Goal: Task Accomplishment & Management: Manage account settings

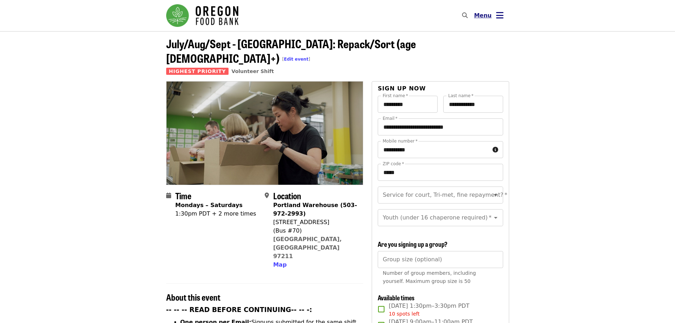
click at [496, 15] on button "Menu" at bounding box center [489, 15] width 41 height 17
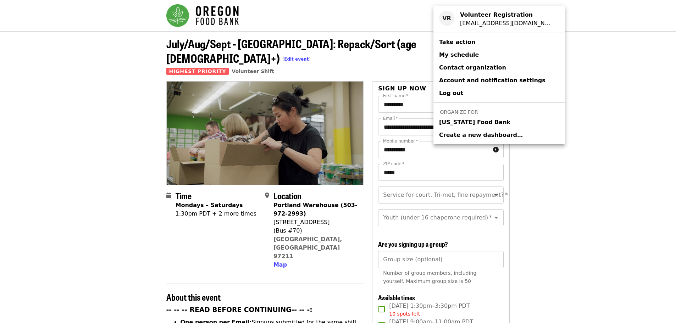
click at [463, 124] on span "[US_STATE] Food Bank" at bounding box center [474, 122] width 71 height 9
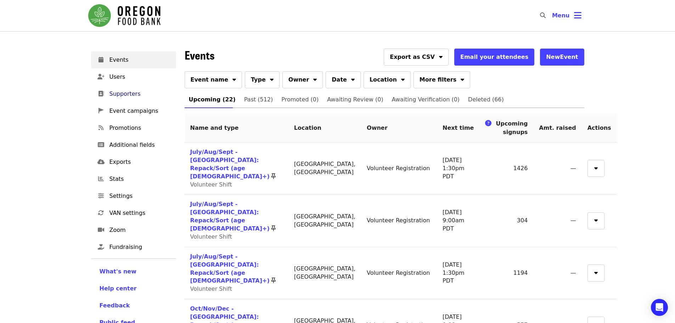
click at [126, 91] on span "Supporters" at bounding box center [140, 94] width 61 height 9
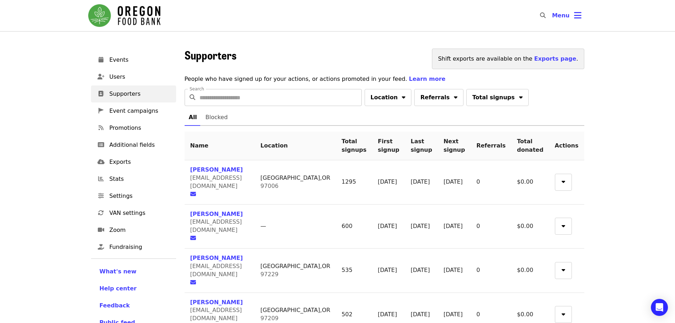
click at [224, 93] on input "Search" at bounding box center [281, 97] width 162 height 17
paste input "**********"
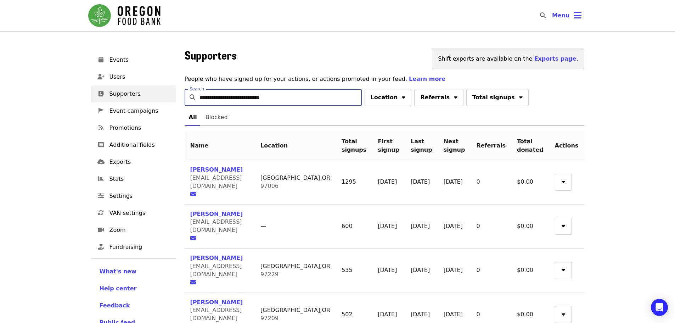
type input "**********"
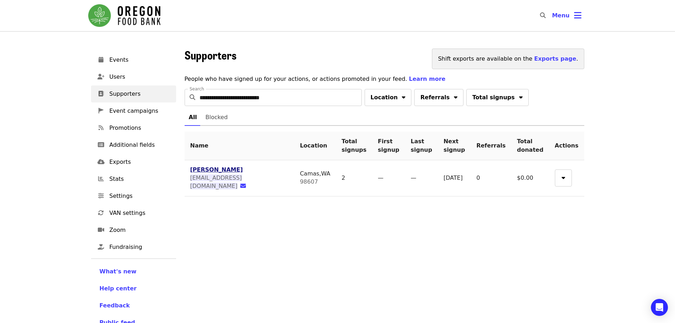
click at [210, 171] on span "[PERSON_NAME]" at bounding box center [216, 169] width 53 height 7
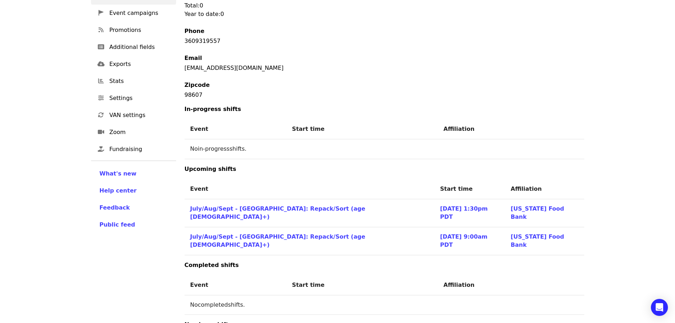
scroll to position [177, 0]
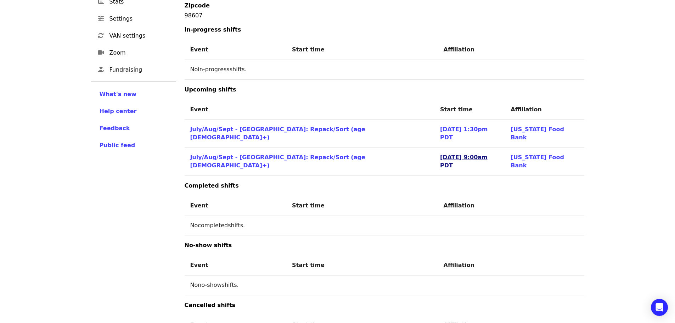
click at [440, 154] on link "[DATE] 9:00am PDT" at bounding box center [463, 161] width 47 height 15
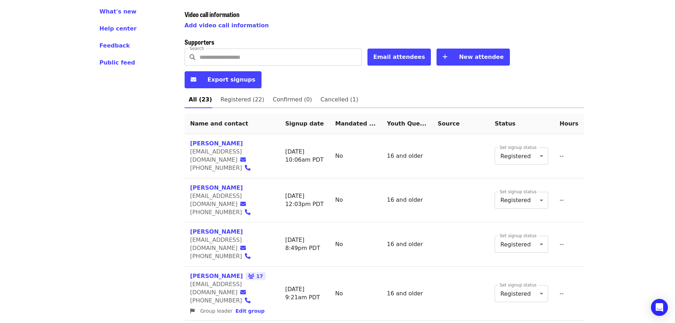
scroll to position [248, 0]
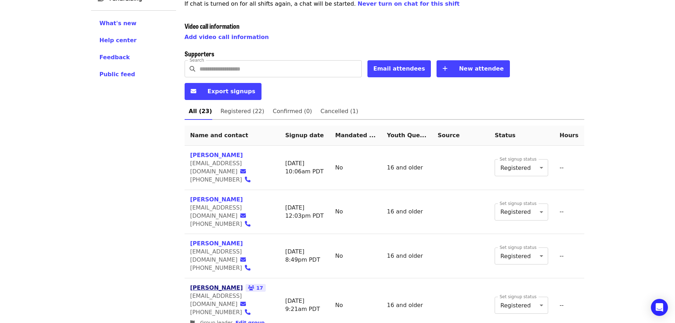
click at [203, 284] on link "[PERSON_NAME]" at bounding box center [216, 287] width 53 height 7
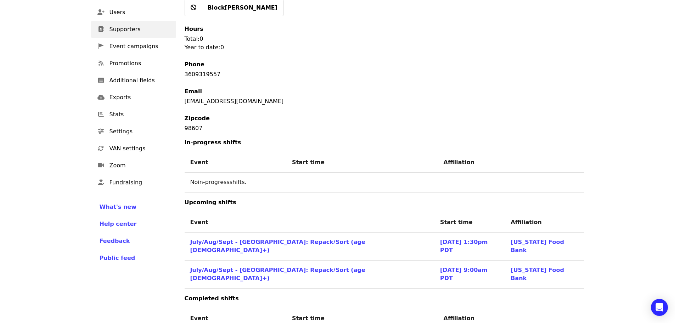
scroll to position [71, 0]
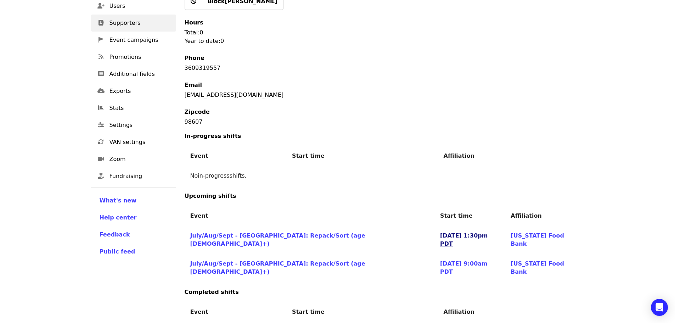
click at [440, 237] on link "[DATE] 1:30pm PDT" at bounding box center [463, 239] width 47 height 15
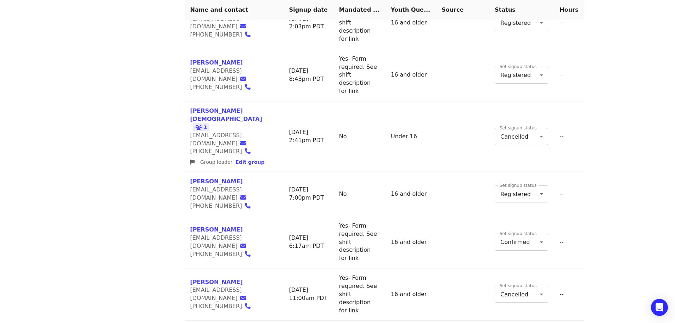
scroll to position [1125, 0]
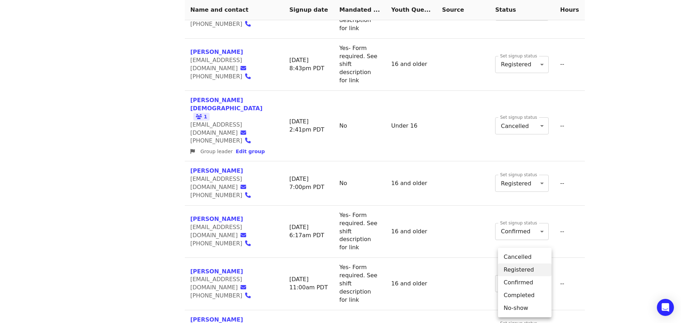
click at [529, 259] on li "Cancelled" at bounding box center [525, 257] width 54 height 13
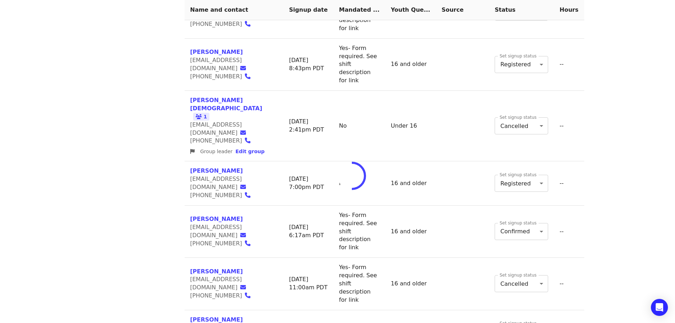
type input "*"
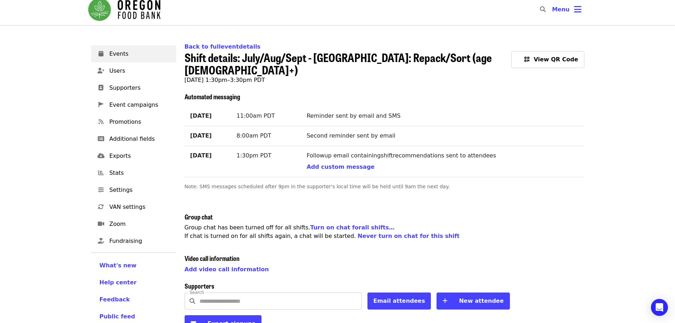
scroll to position [0, 0]
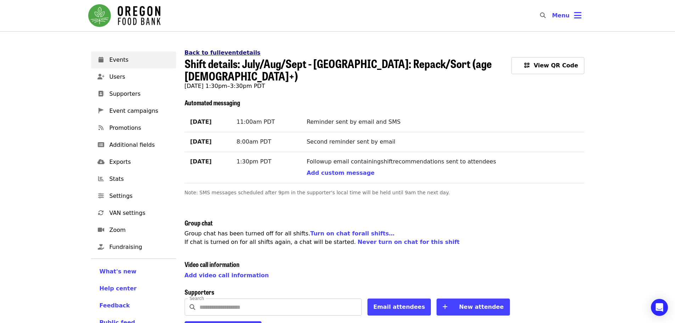
click at [205, 54] on link "Back to full event details" at bounding box center [223, 52] width 76 height 7
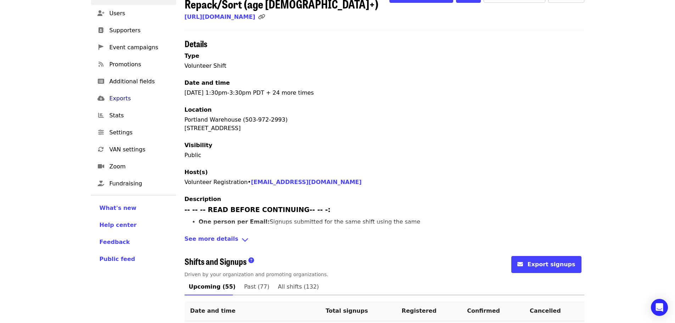
scroll to position [35, 0]
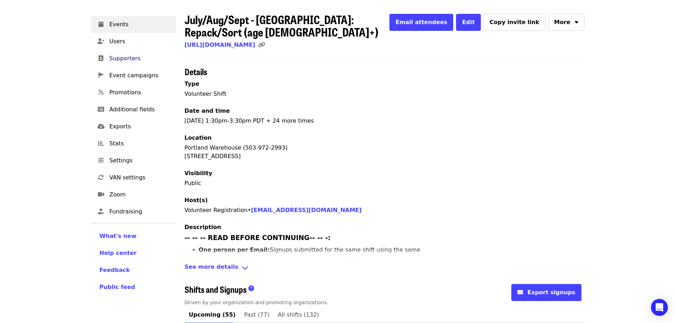
click at [126, 57] on span "Supporters" at bounding box center [140, 58] width 61 height 9
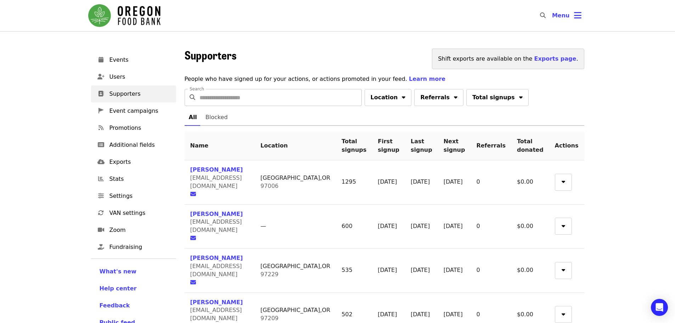
click at [247, 100] on input "Search" at bounding box center [281, 97] width 162 height 17
paste input "**********"
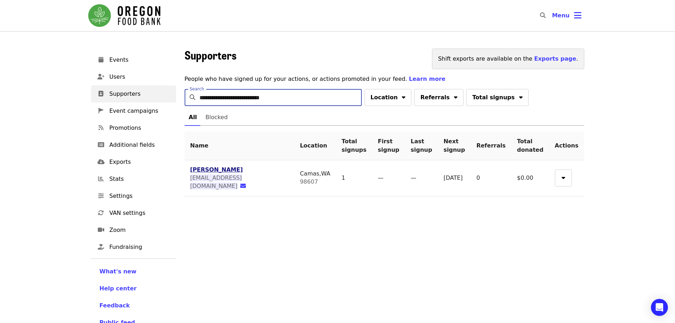
type input "**********"
click at [206, 169] on span "[PERSON_NAME]" at bounding box center [216, 169] width 53 height 7
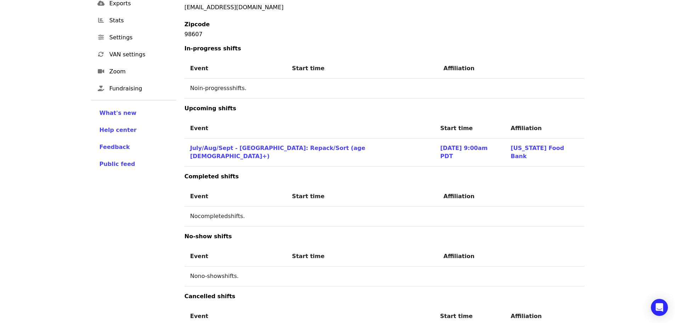
scroll to position [147, 0]
